Goal: Ask a question: Seek information or help from site administrators or community

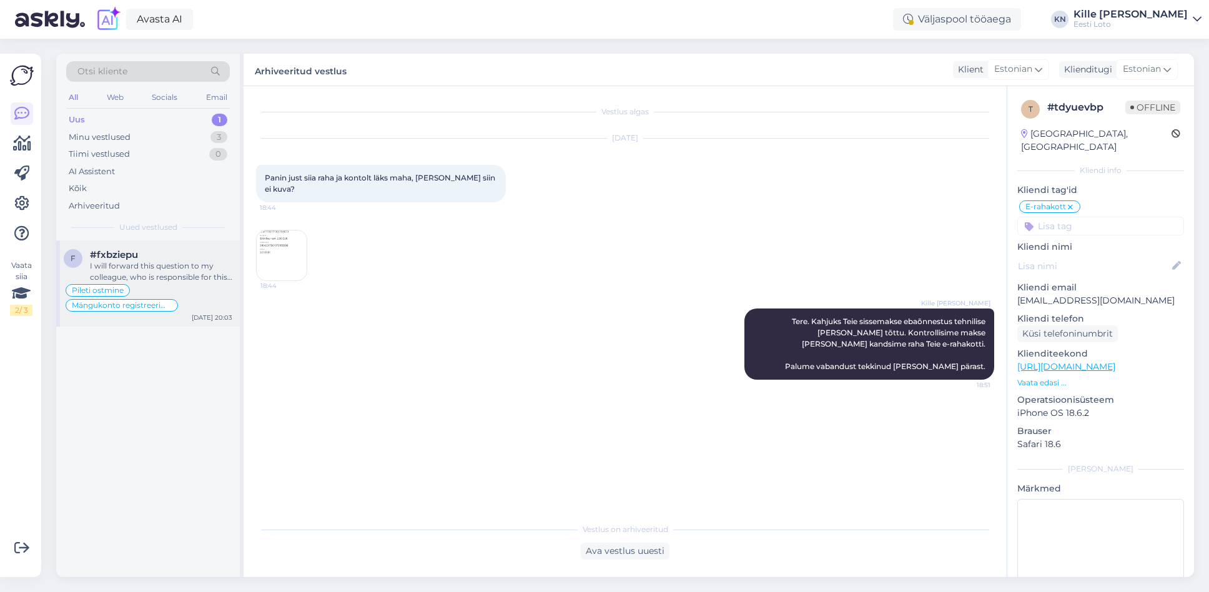
scroll to position [1, 0]
click at [222, 254] on div "#fxbziepu" at bounding box center [161, 254] width 142 height 11
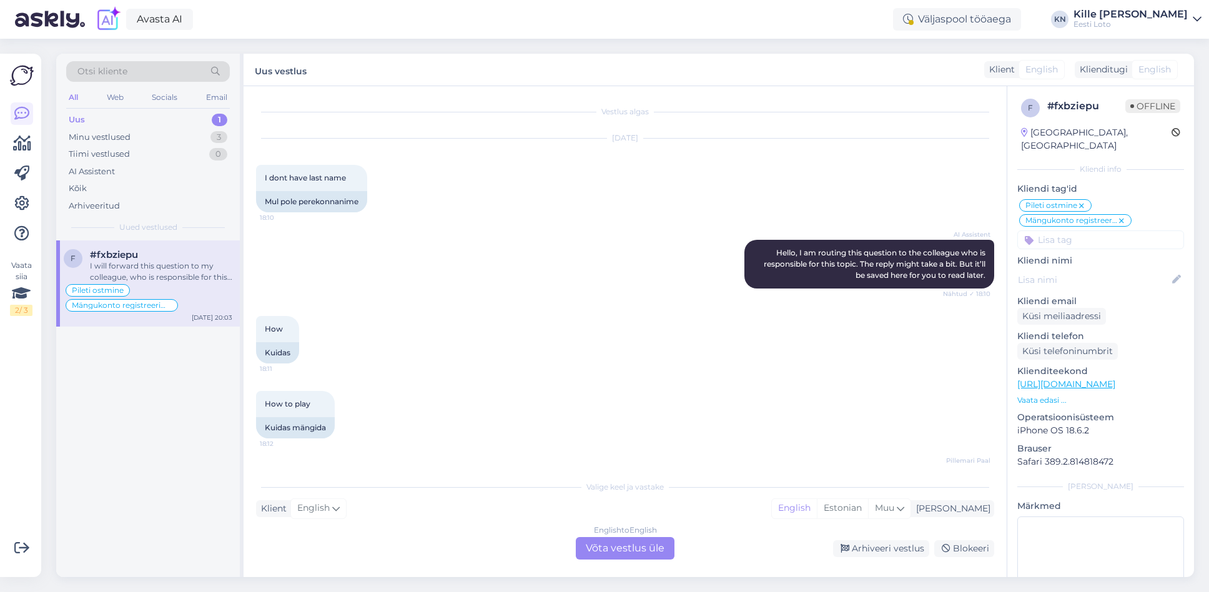
scroll to position [799, 0]
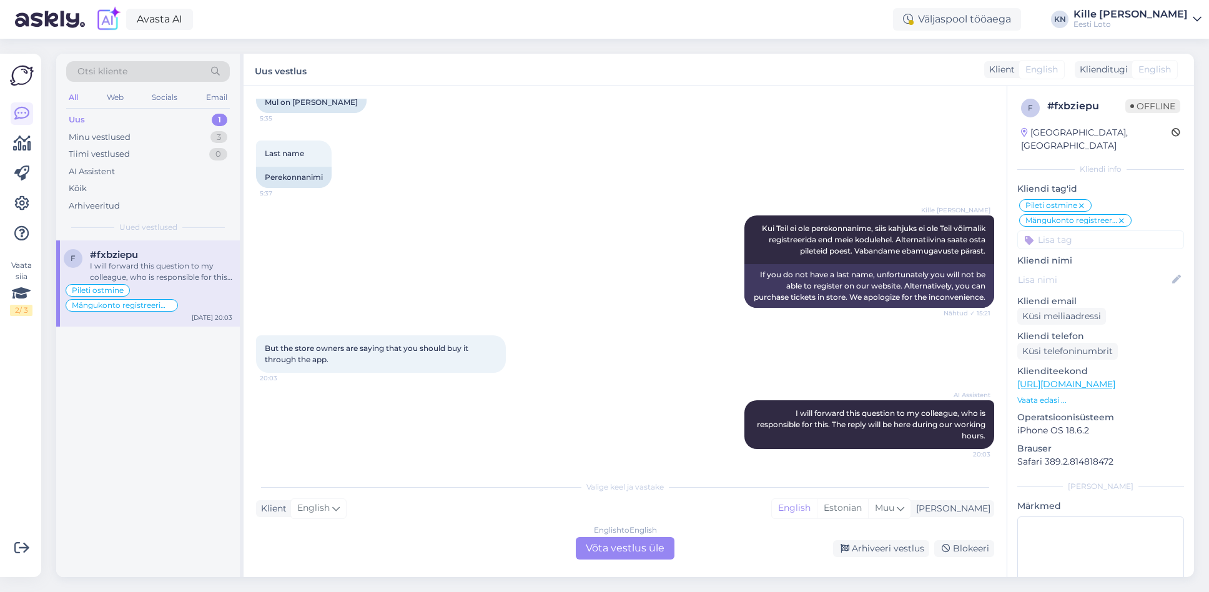
click at [626, 553] on div "English to English Võta vestlus üle" at bounding box center [625, 548] width 99 height 22
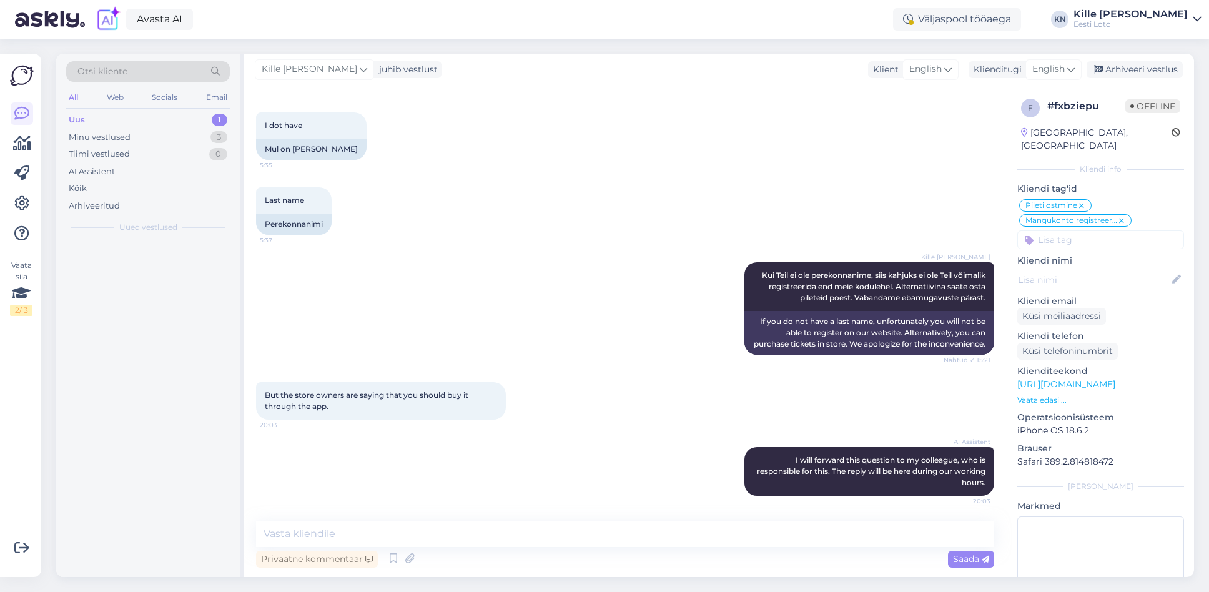
scroll to position [752, 0]
click at [1069, 66] on icon at bounding box center [1070, 69] width 7 height 14
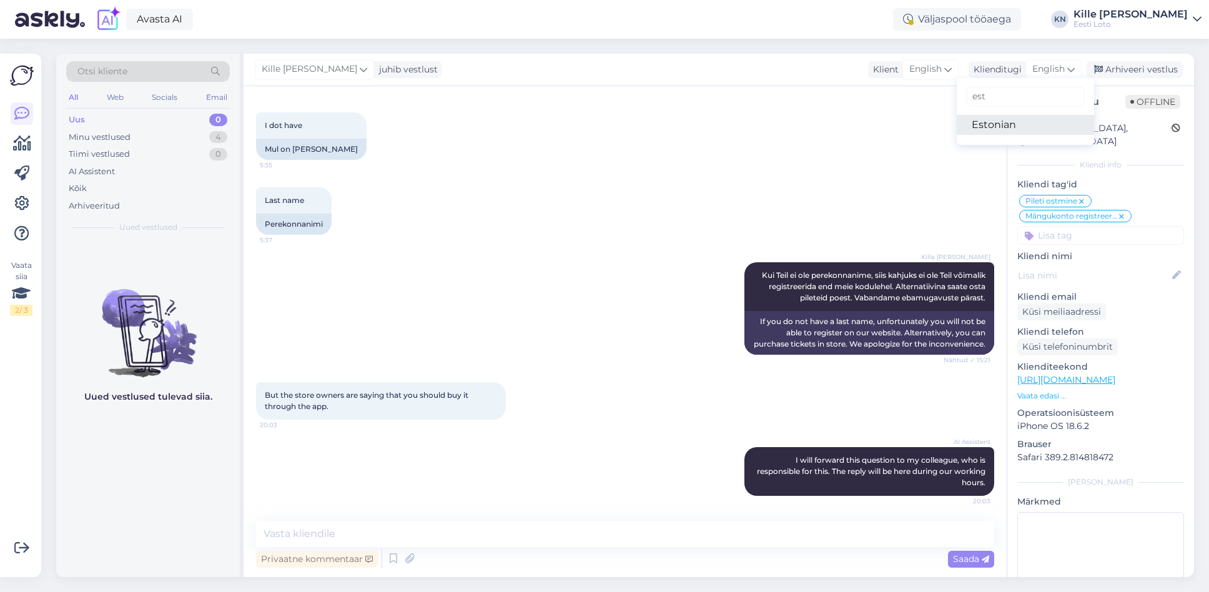
click at [1015, 126] on link "Estonian" at bounding box center [1025, 125] width 137 height 20
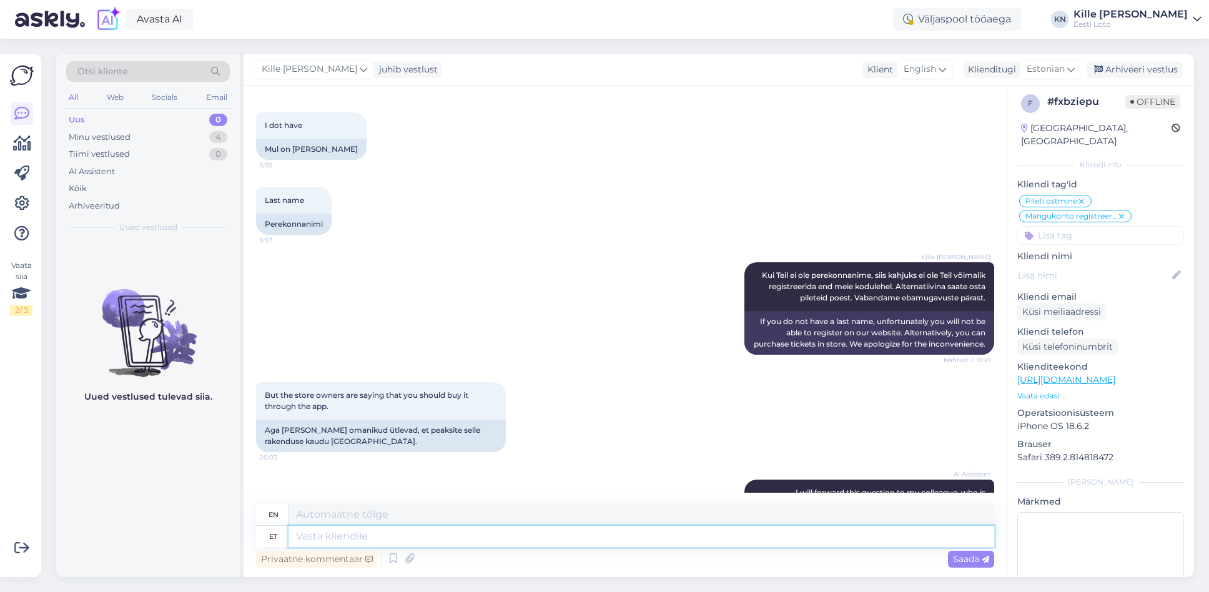
click at [494, 535] on textarea at bounding box center [641, 536] width 706 height 21
type textarea "KAs s"
type textarea "In the"
type textarea "K"
type textarea "Poest o"
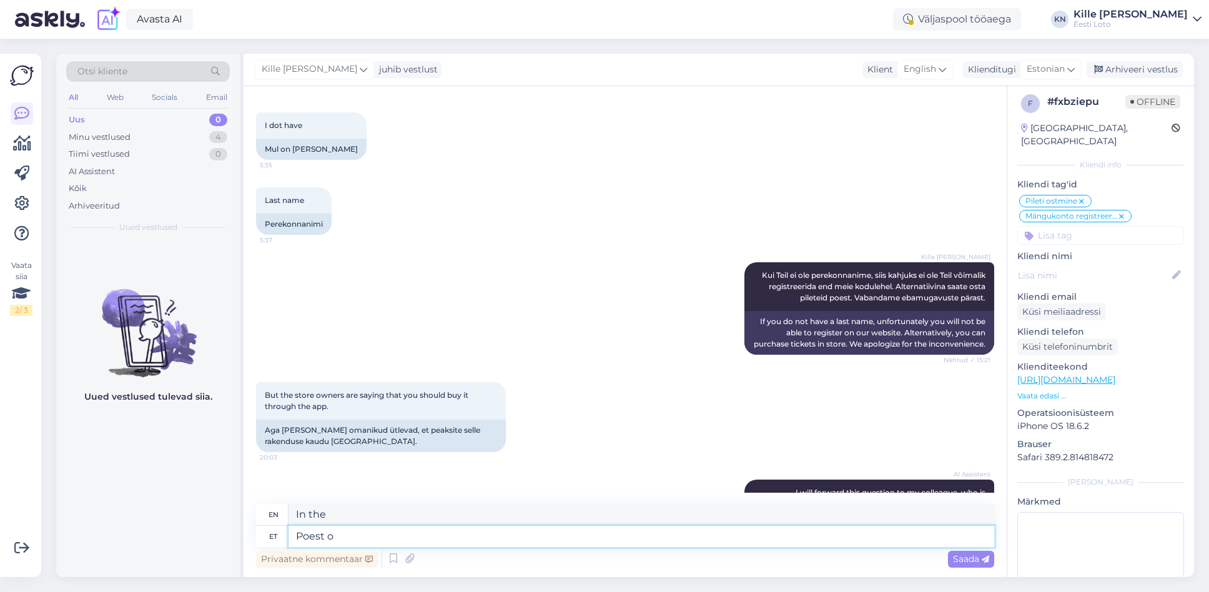
type textarea "From the store"
type textarea "Poest ostmiseks oe"
type textarea "To buy in store"
type textarea "Poest ostmiseks o"
type textarea "To buy from the store o"
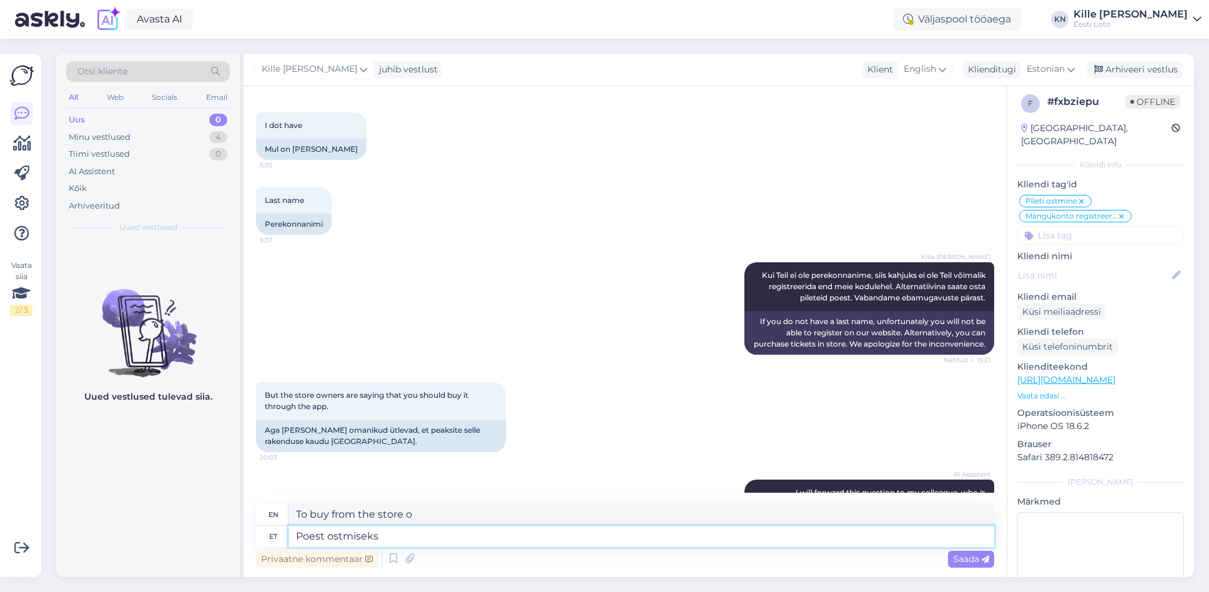
type textarea "Poest ostmiseks p"
type textarea "To buy in store"
type textarea "Poest ostmiseks peab Te"
type textarea "To buy from the store you must"
type textarea "Poest ostmiseks peab Teil olema E"
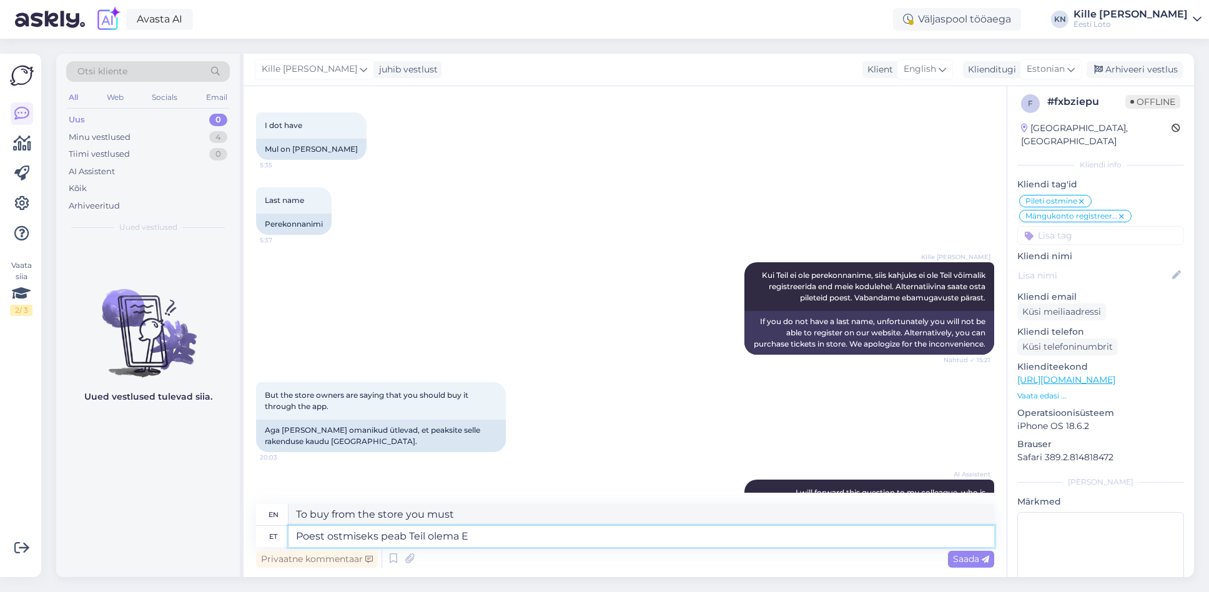
type textarea "To buy from the store you must have"
type textarea "Poest ostmiseks peab Teil olema Eesti I"
type textarea "You must have Estonian to buy from the store."
type textarea "Poest ostmiseks peab Teil olema Eesti ID-kaart."
type textarea "You must have an Estonian ID card to buy from the store."
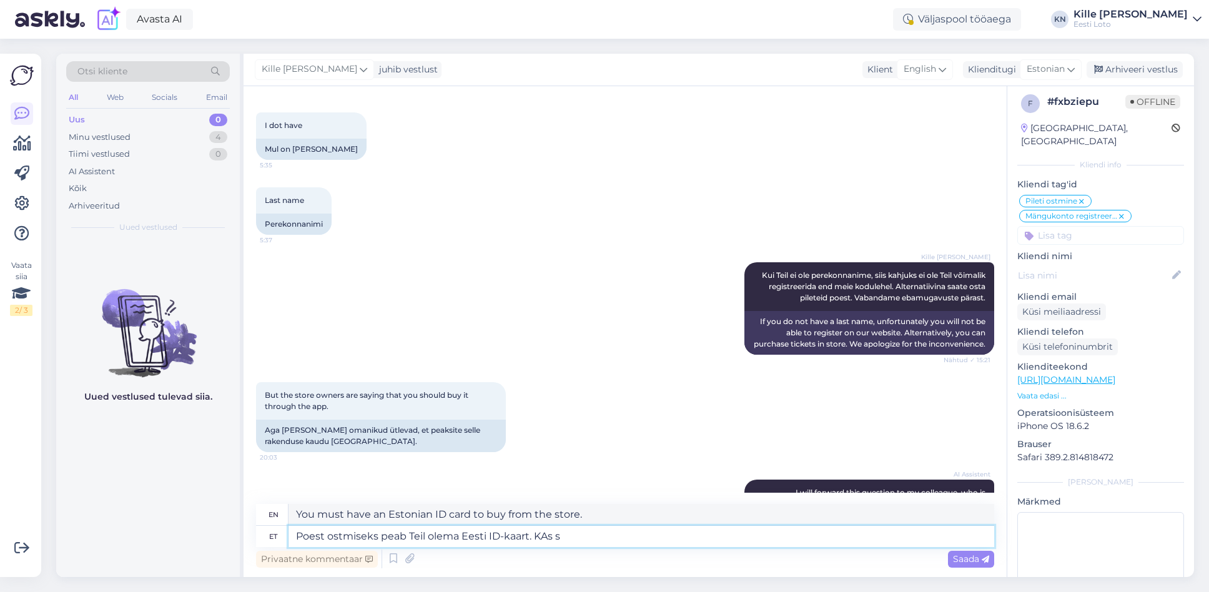
type textarea "Poest ostmiseks peab Teil olema Eesti ID-kaart. KAs"
type textarea "To buy from the store, you must have an Estonian ID card. KAs"
type textarea "Poest ostmiseks peab Teil olema Eesti ID-kaart. Kas sa"
type textarea "You must have an Estonian ID card to buy from the store."
type textarea "Poest ostmiseks peab Teil olema Eesti ID-kaart. Kas saate pal"
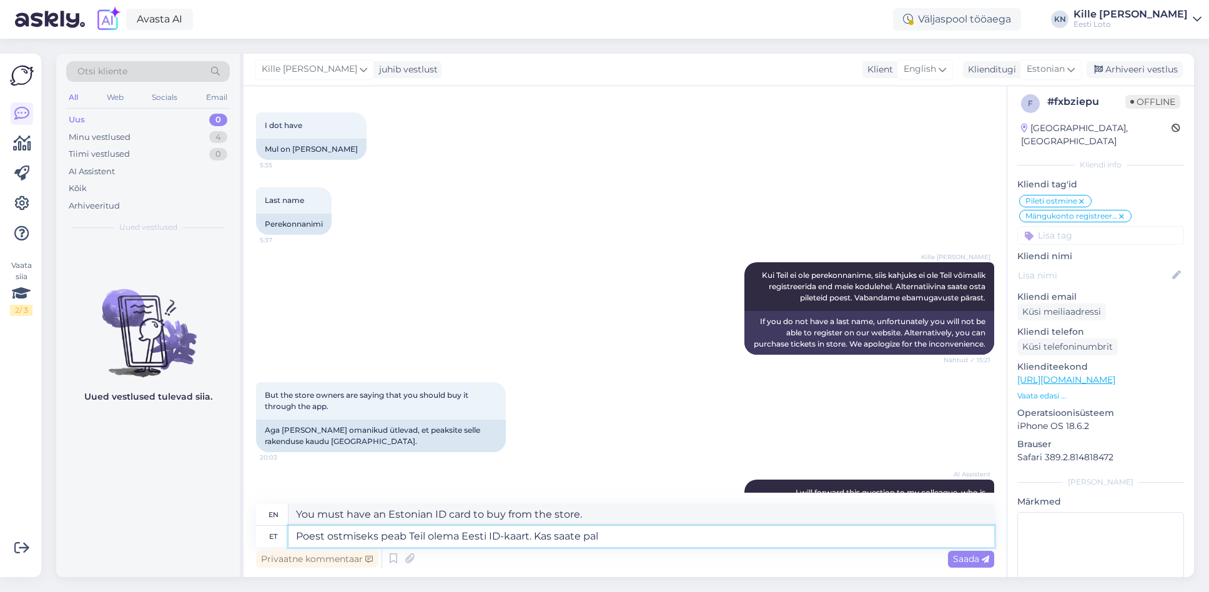
type textarea "You must have an Estonian ID card to buy from the store. Can you"
type textarea "Poest ostmiseks peab Teil olema Eesti ID-kaart. Kas saate palun tä"
type textarea "You must have an Estonian ID card to buy from the store. Can you please"
type textarea "Poest ostmiseks peab Teil olema Eesti ID-kaart. Kas saate palun täpsustada, mi"
type textarea "You must have an Estonian ID card to purchase from the store. Can you please cl…"
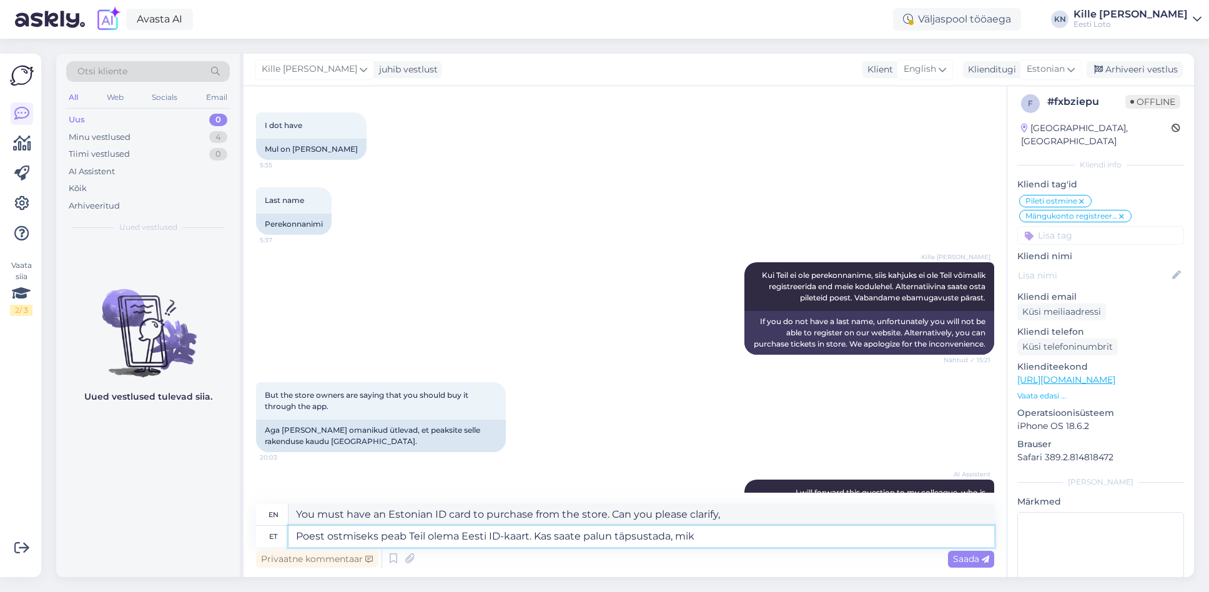
type textarea "Poest ostmiseks peab Teil olema Eesti ID-kaart. Kas saate palun täpsustada, miks"
type textarea "You must have an Estonian ID card to buy from the store. Can you please clarify…"
type textarea "Poest ostmiseks peab Teil olema Eesti ID-kaart. Kas saate palun täpsustada, mik…"
type textarea "You must have an Estonian ID card to buy from the store. Can you please clarify…"
type textarea "Poest ostmiseks peab Teil olema Eesti ID-kaart. Kas saate palun täpsustada, mik…"
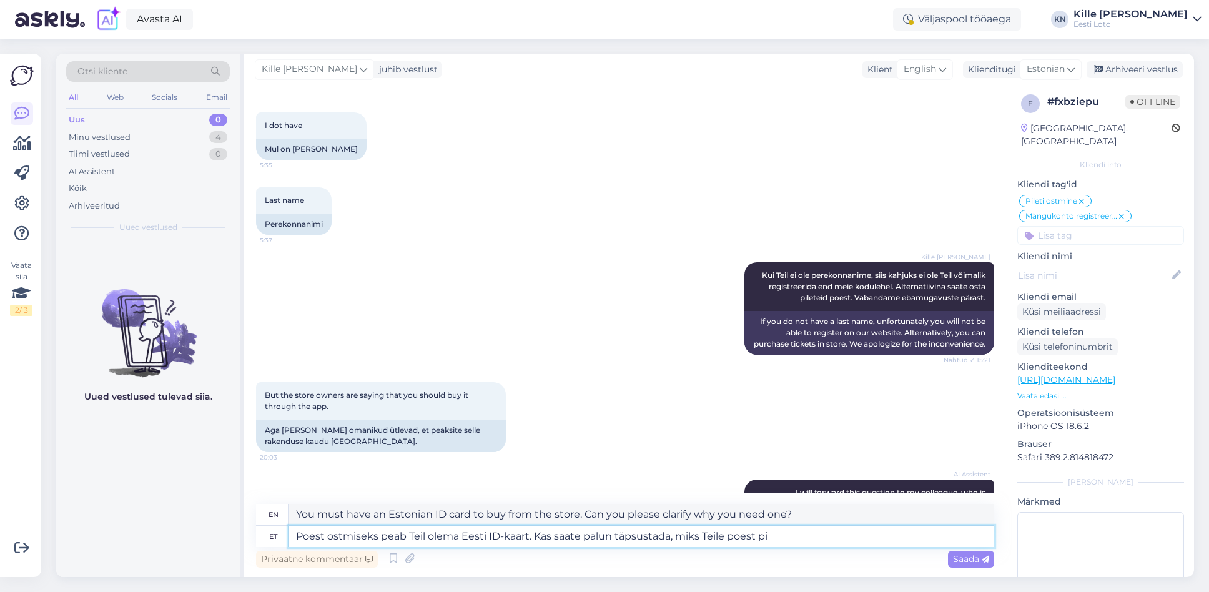
type textarea "You must have an Estonian ID card to buy from the store. Can you please clarify…"
type textarea "Poest ostmiseks peab Teil olema Eesti ID-kaart. Kas saate palun täpsustada, mik…"
type textarea "You must have an Estonian ID card to buy from the store. Can you please clarify…"
type textarea "Poest ostmiseks peab Teil olema Eesti ID-kaart. Kas saate palun täpsustada, mik…"
type textarea "You must have an Estonian ID card to buy in the store. Can you please clarify w…"
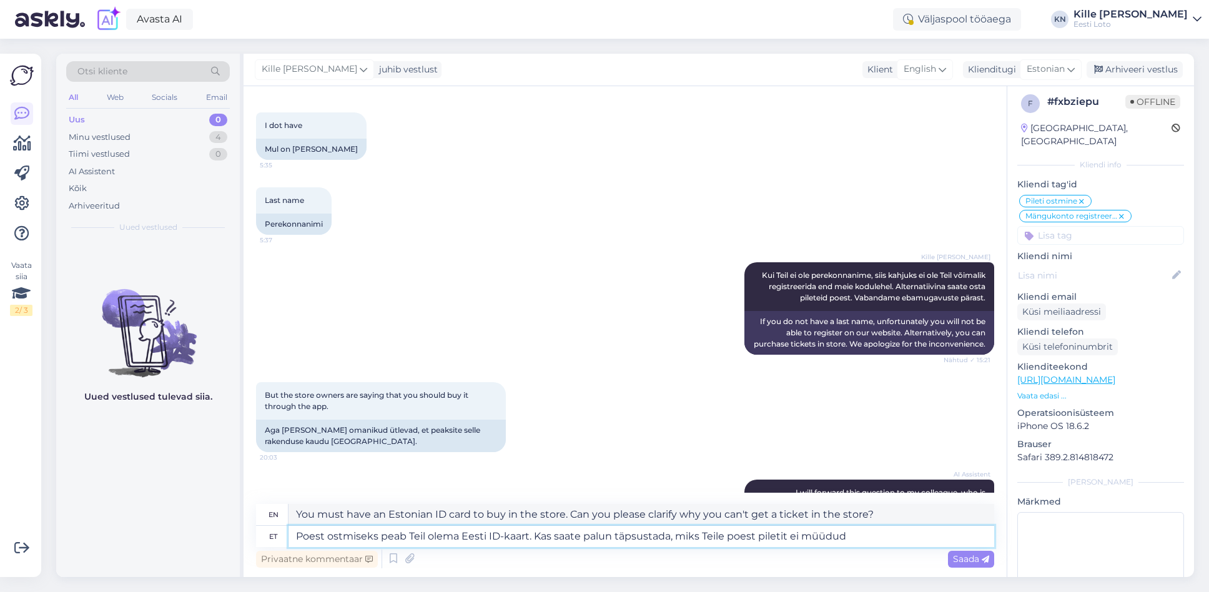
type textarea "Poest ostmiseks peab Teil olema Eesti ID-kaart. Kas saate palun täpsustada, mik…"
type textarea "You must have an Estonian ID card to purchase in the store. Can you please clar…"
type textarea "Poest ostmiseks peab Teil olema Eesti ID-kaart. Kas saate palun täpsustada, mik…"
click at [977, 558] on span "Saada" at bounding box center [971, 558] width 36 height 11
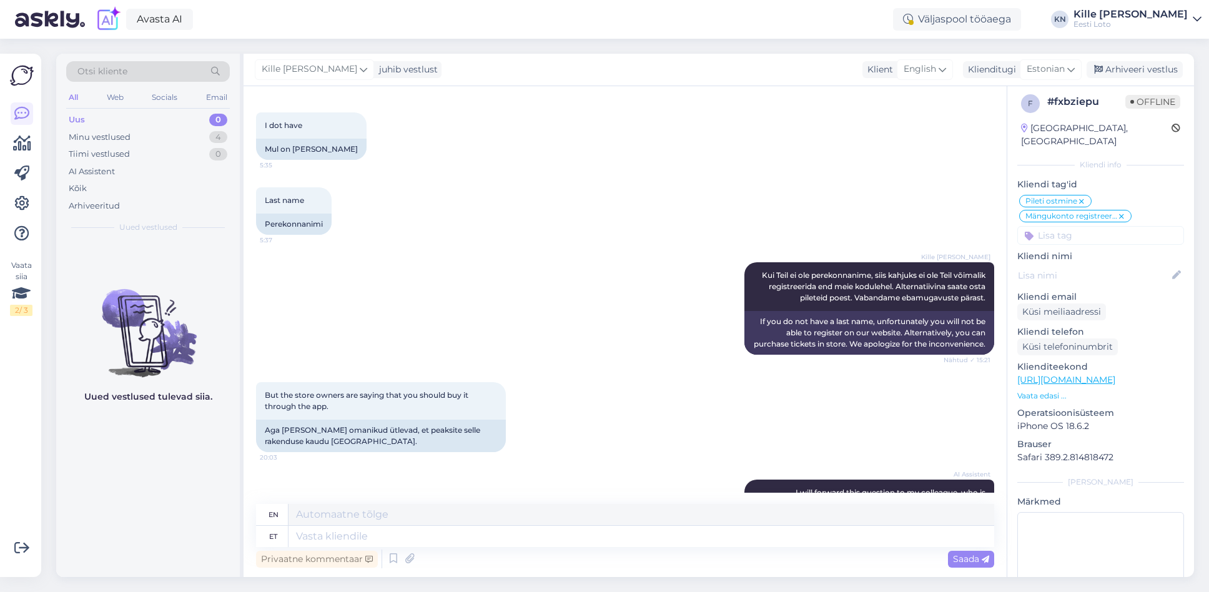
scroll to position [910, 0]
